Goal: Task Accomplishment & Management: Manage account settings

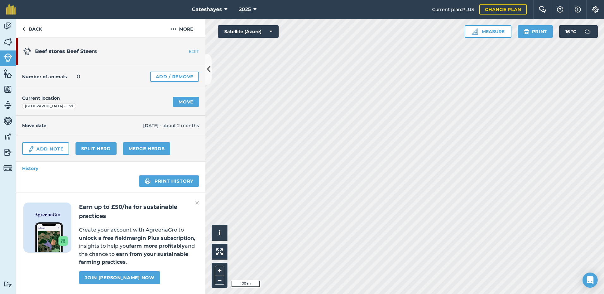
click at [186, 50] on link "EDIT" at bounding box center [185, 51] width 40 height 6
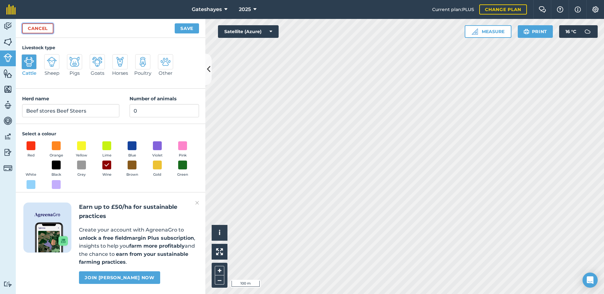
click at [31, 25] on link "Cancel" at bounding box center [37, 28] width 31 height 10
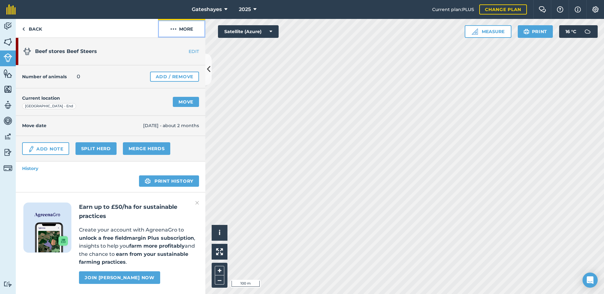
click at [188, 27] on button "More" at bounding box center [181, 28] width 47 height 19
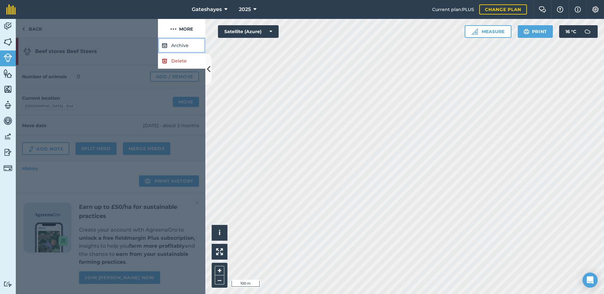
click at [192, 44] on button "Archive" at bounding box center [181, 45] width 47 height 15
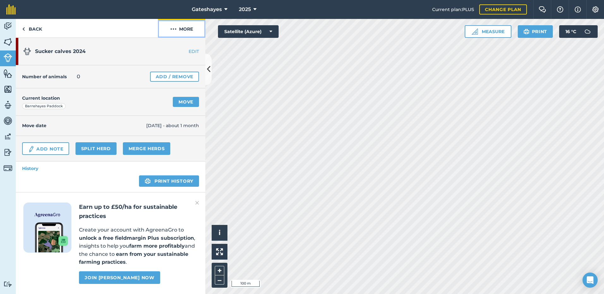
click at [185, 31] on button "More" at bounding box center [181, 28] width 47 height 19
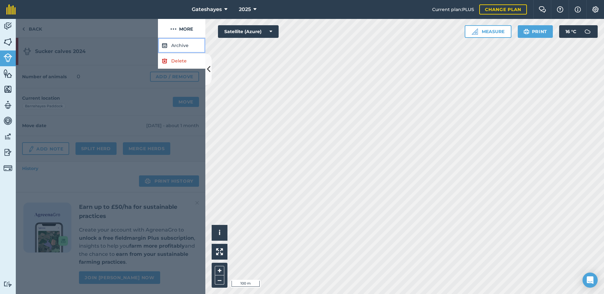
click at [189, 49] on button "Archive" at bounding box center [181, 45] width 47 height 15
